Goal: Find contact information: Find contact information

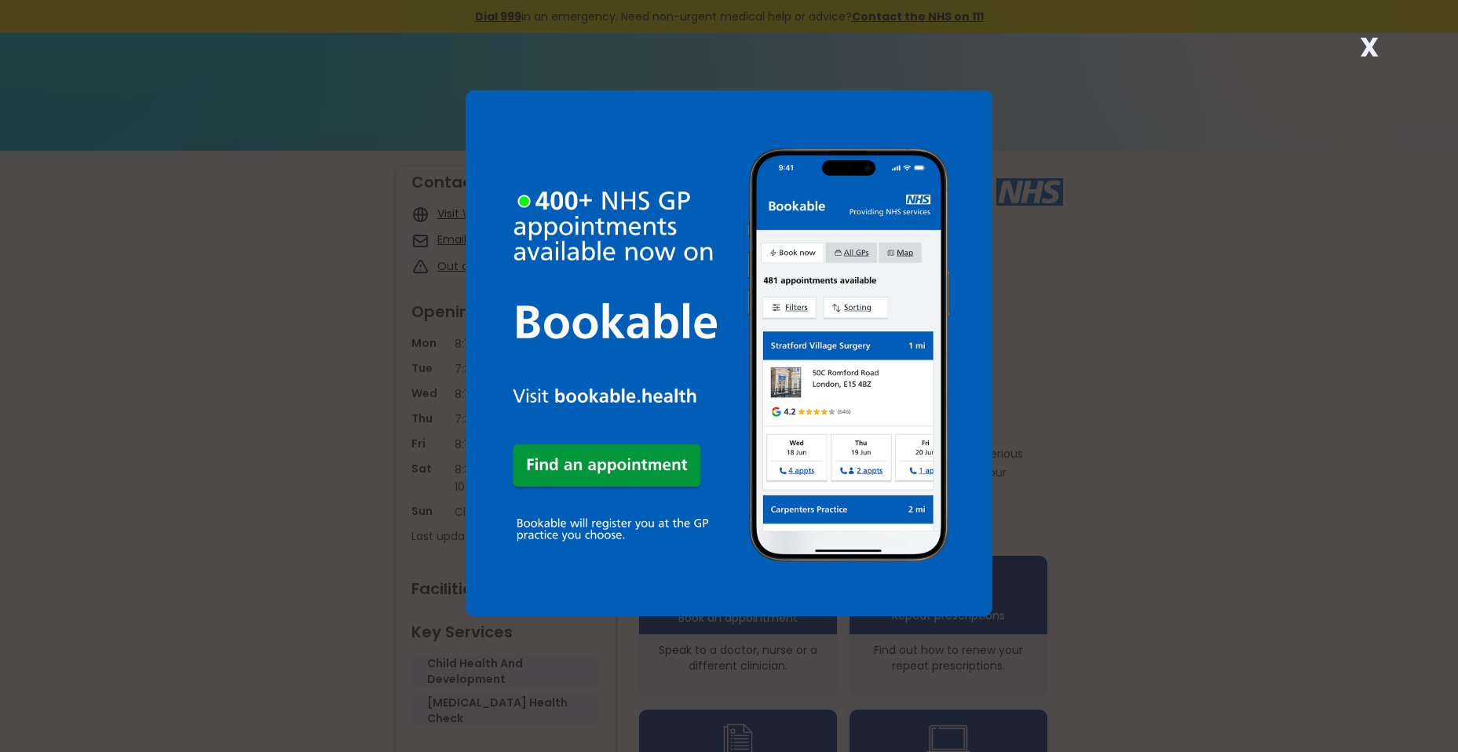
click at [1367, 39] on strong "X" at bounding box center [1369, 47] width 19 height 38
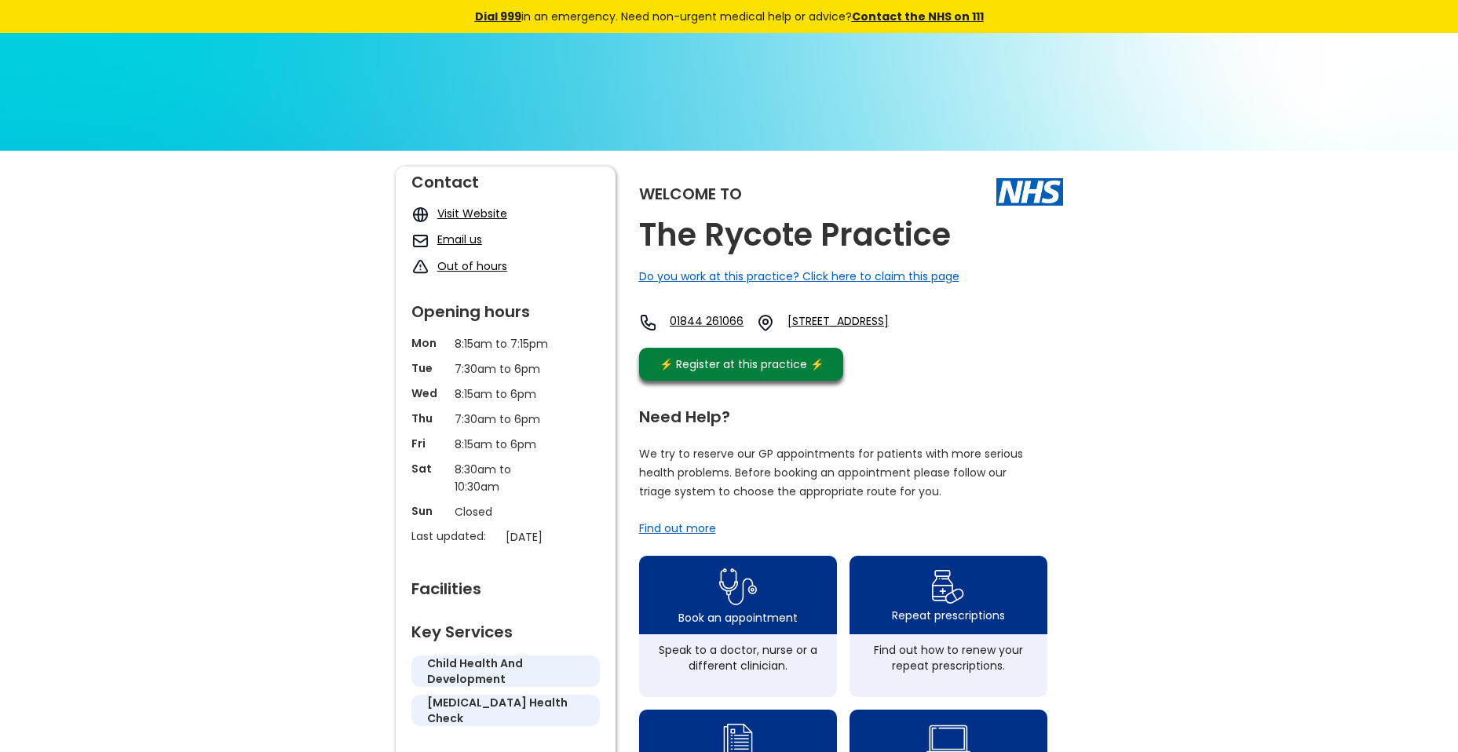
click at [451, 239] on link "Email us" at bounding box center [459, 240] width 45 height 16
click at [451, 237] on link "Email us" at bounding box center [459, 240] width 45 height 16
click at [447, 239] on link "Email us" at bounding box center [459, 240] width 45 height 16
click at [421, 238] on img at bounding box center [421, 241] width 18 height 18
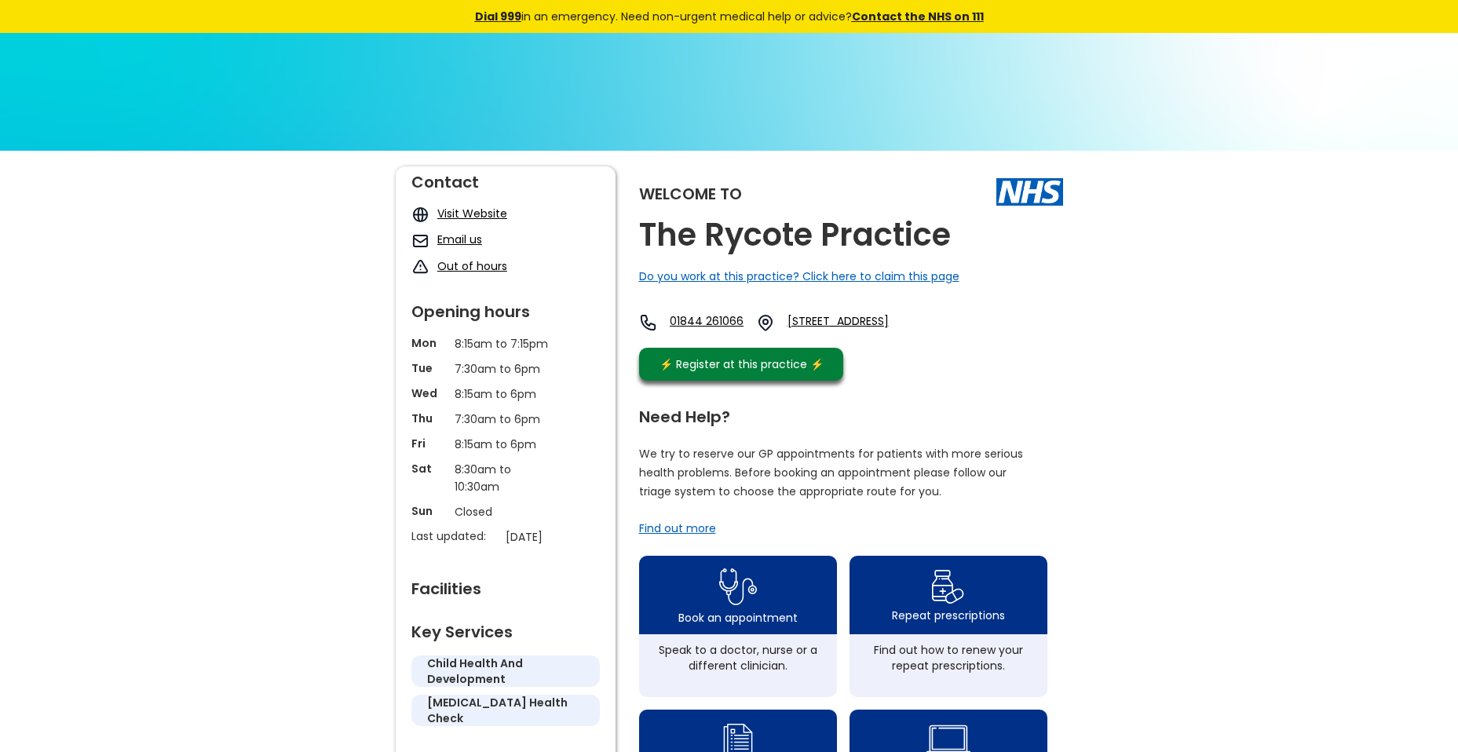
click at [421, 238] on img at bounding box center [421, 241] width 18 height 18
click at [441, 243] on link "Email us" at bounding box center [459, 240] width 45 height 16
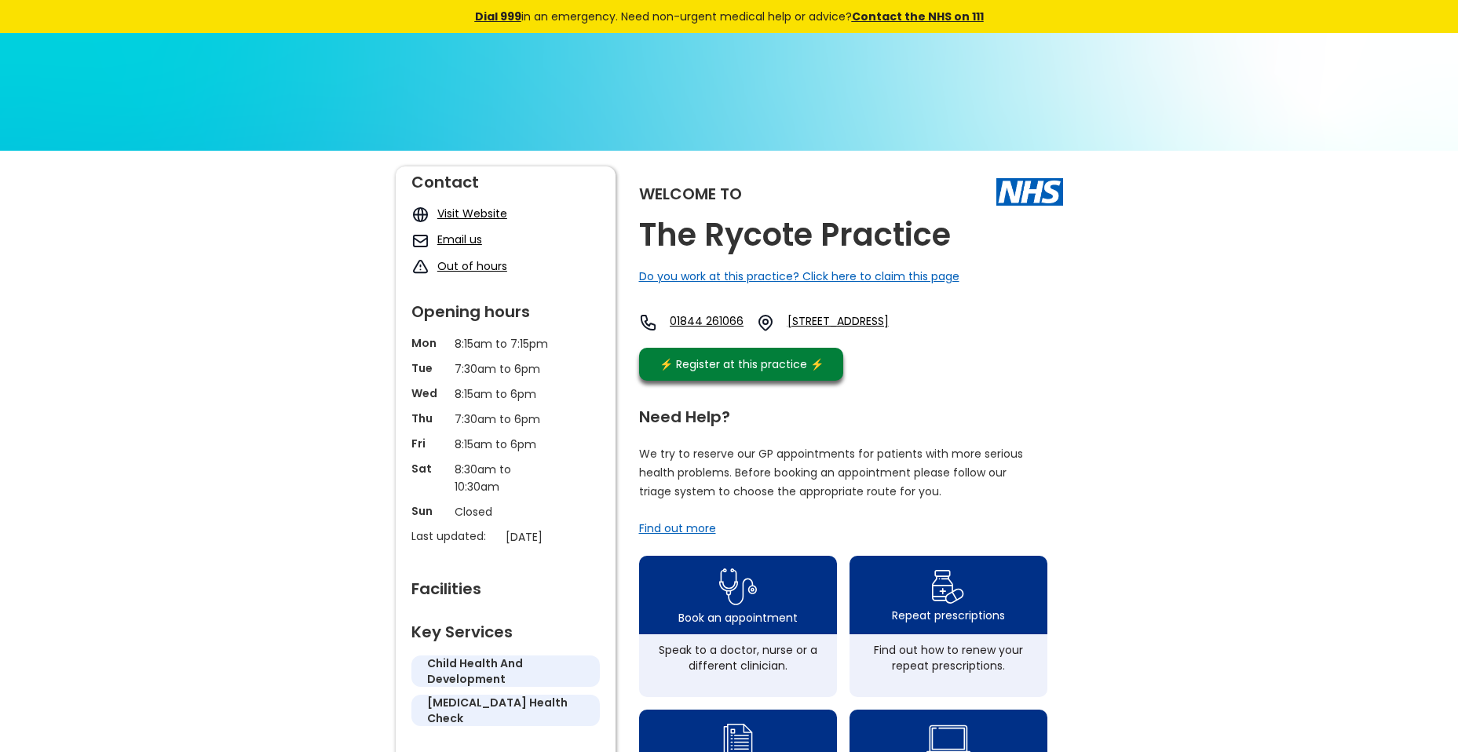
click at [441, 243] on link "Email us" at bounding box center [459, 240] width 45 height 16
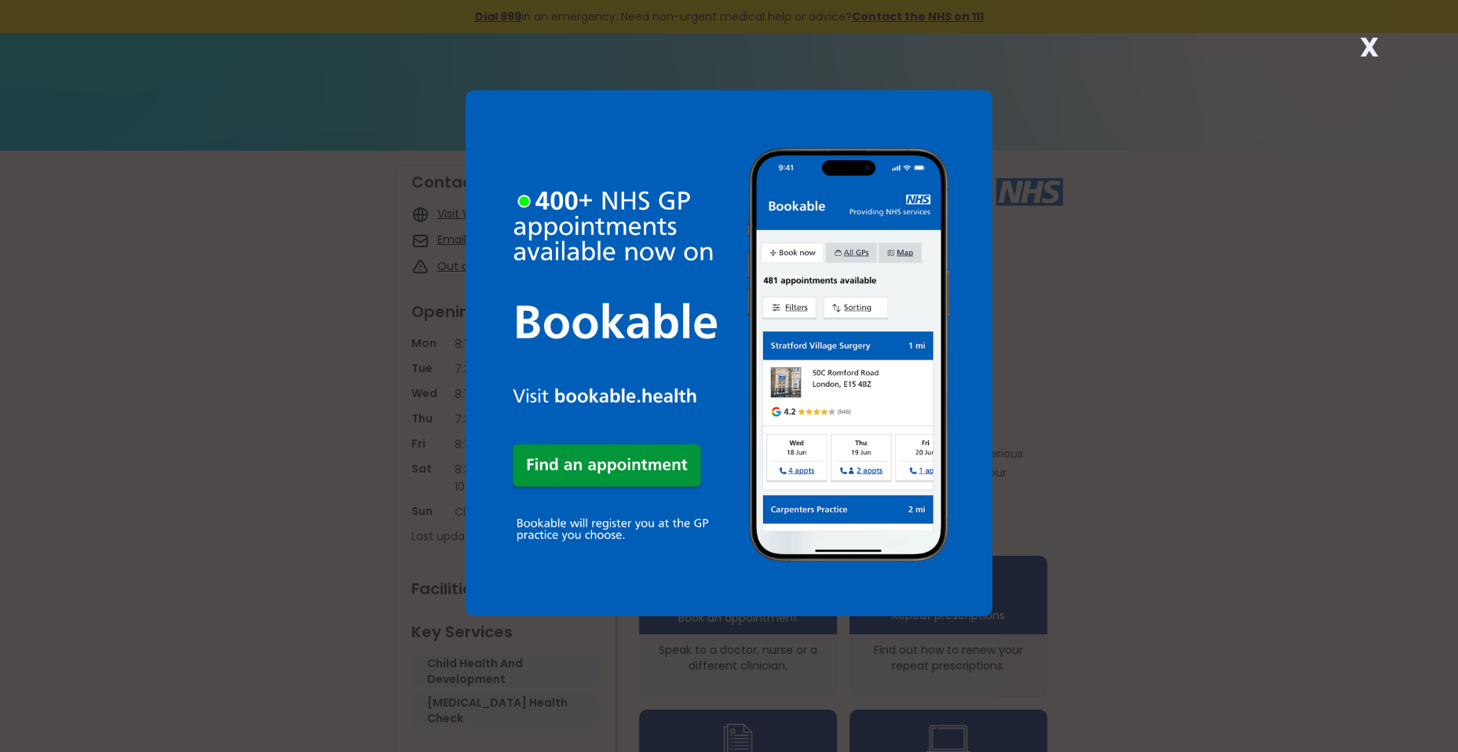
click at [1370, 49] on strong "X" at bounding box center [1369, 47] width 19 height 38
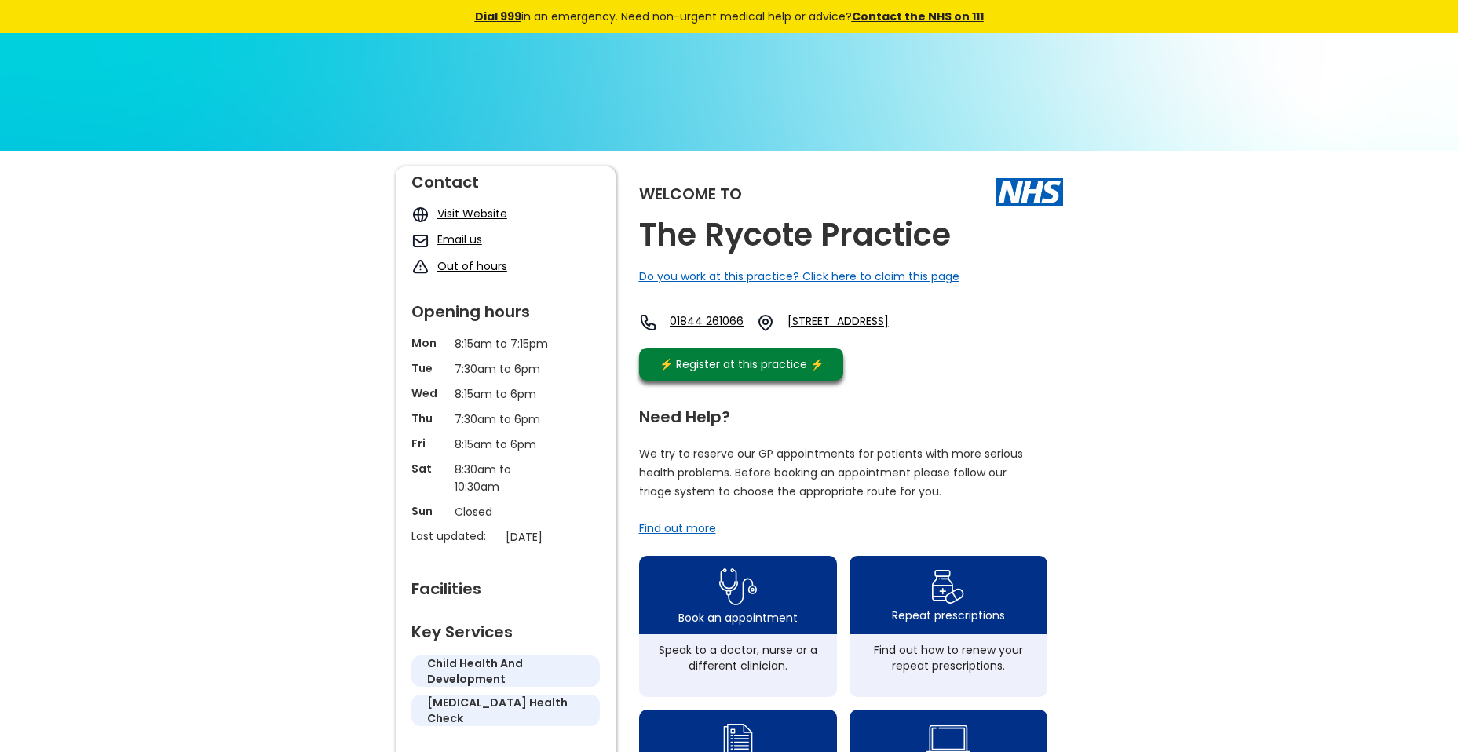
click at [442, 236] on link "Email us" at bounding box center [459, 240] width 45 height 16
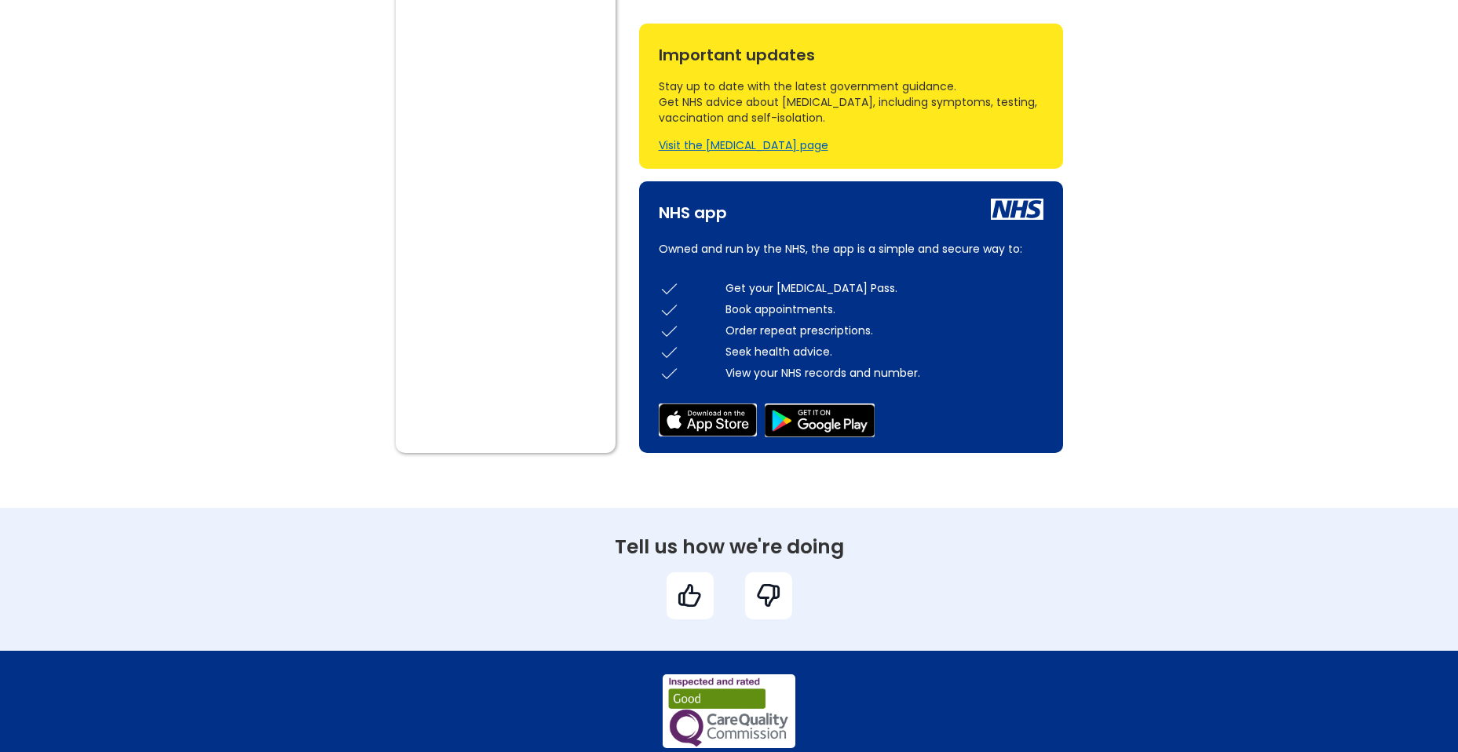
scroll to position [971, 0]
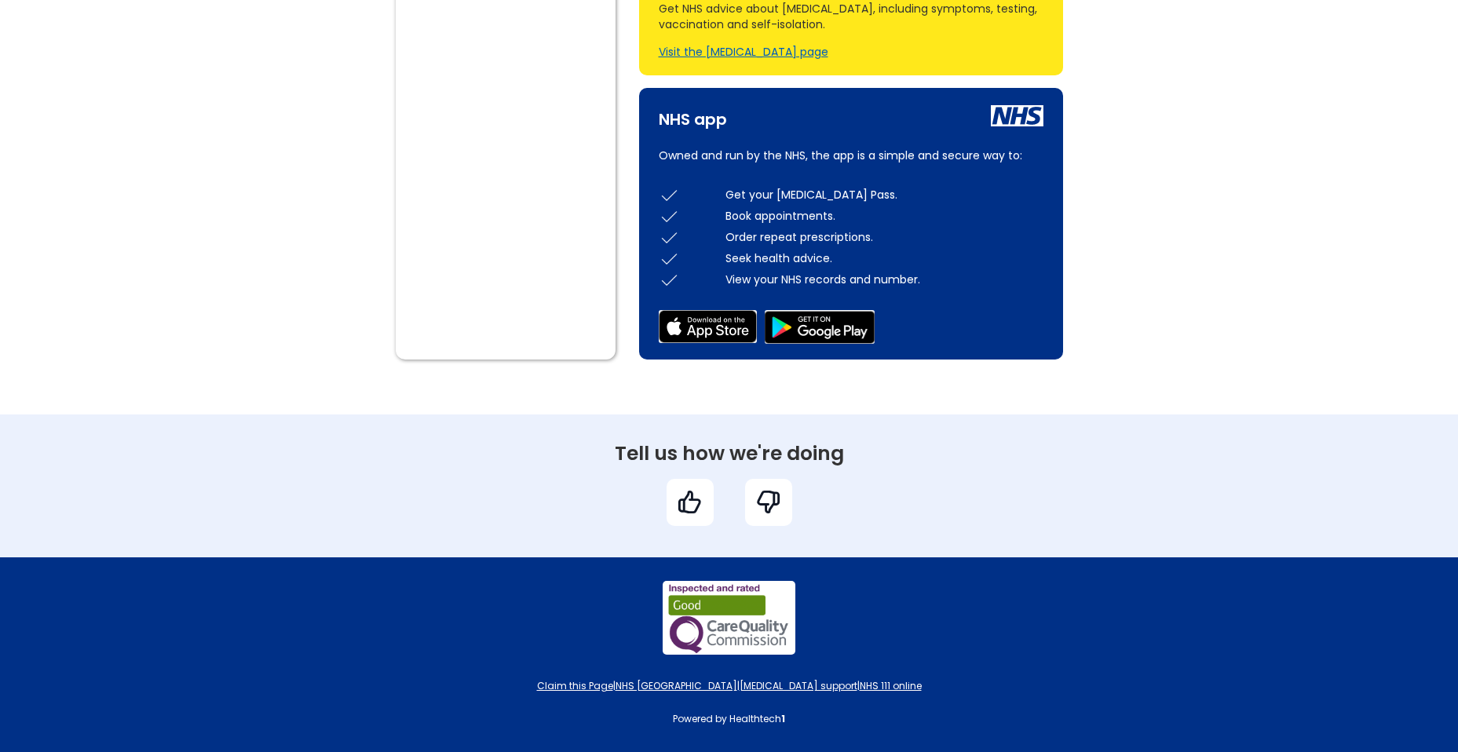
click at [769, 507] on img at bounding box center [768, 502] width 27 height 27
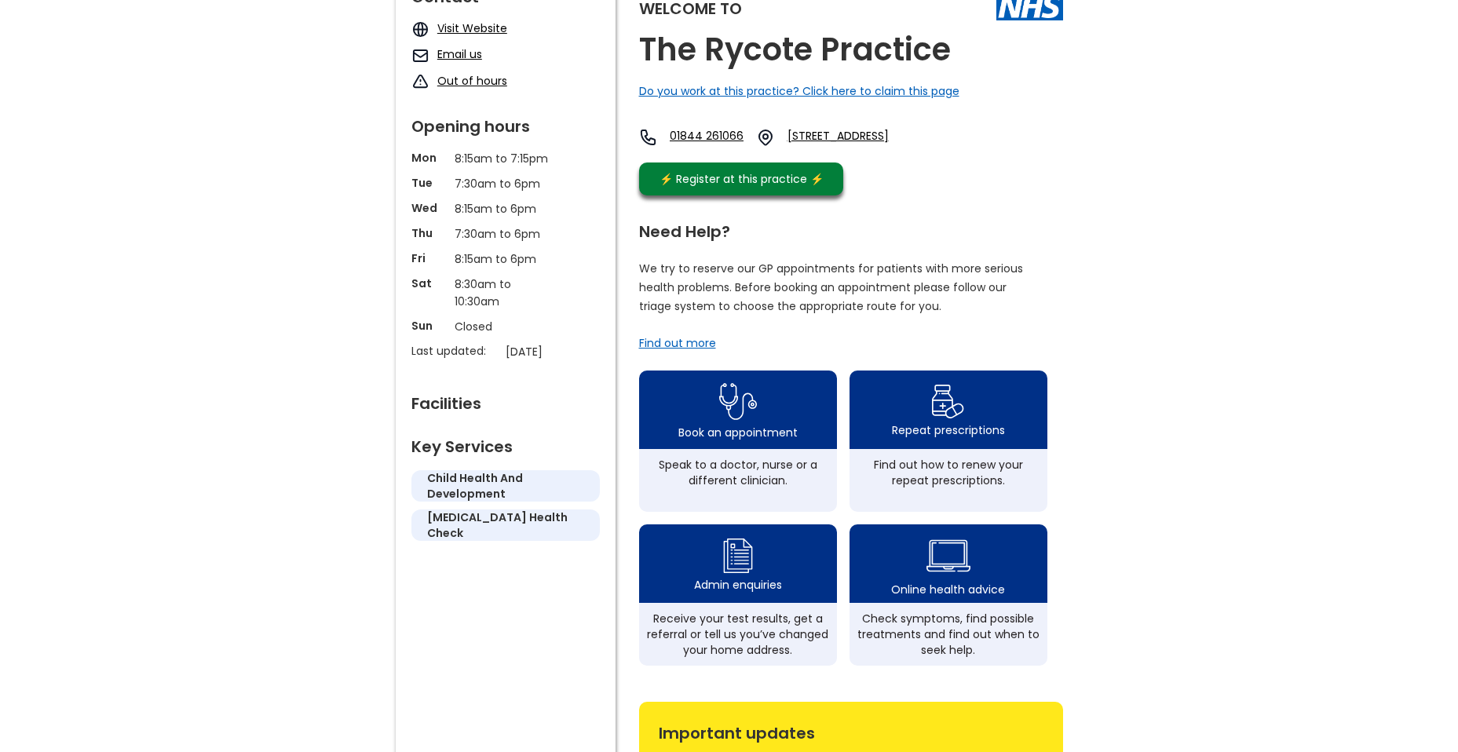
scroll to position [0, 0]
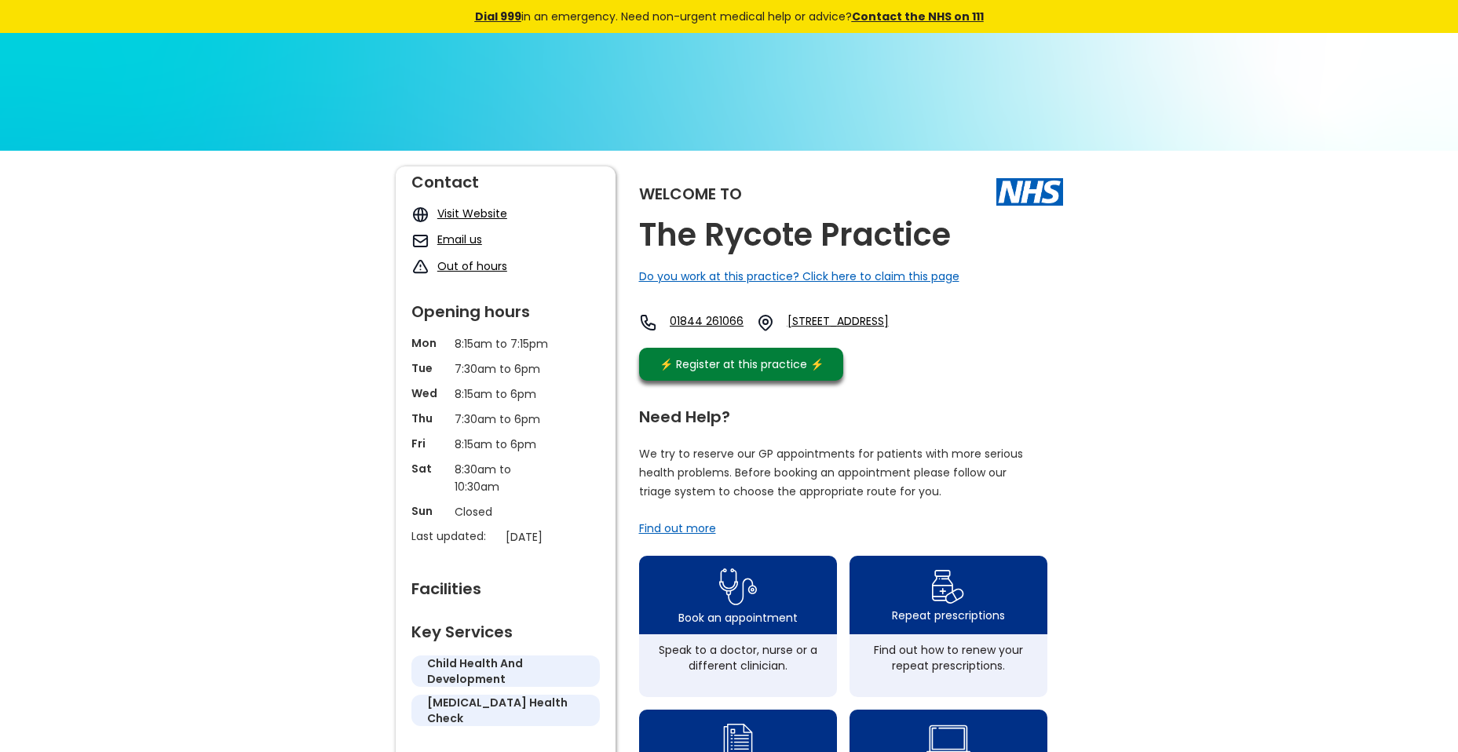
click at [463, 243] on link "Email us" at bounding box center [459, 240] width 45 height 16
click at [439, 244] on link "Email us" at bounding box center [459, 240] width 45 height 16
click at [463, 215] on link "Visit Website" at bounding box center [472, 214] width 70 height 16
